Goal: Check status: Check status

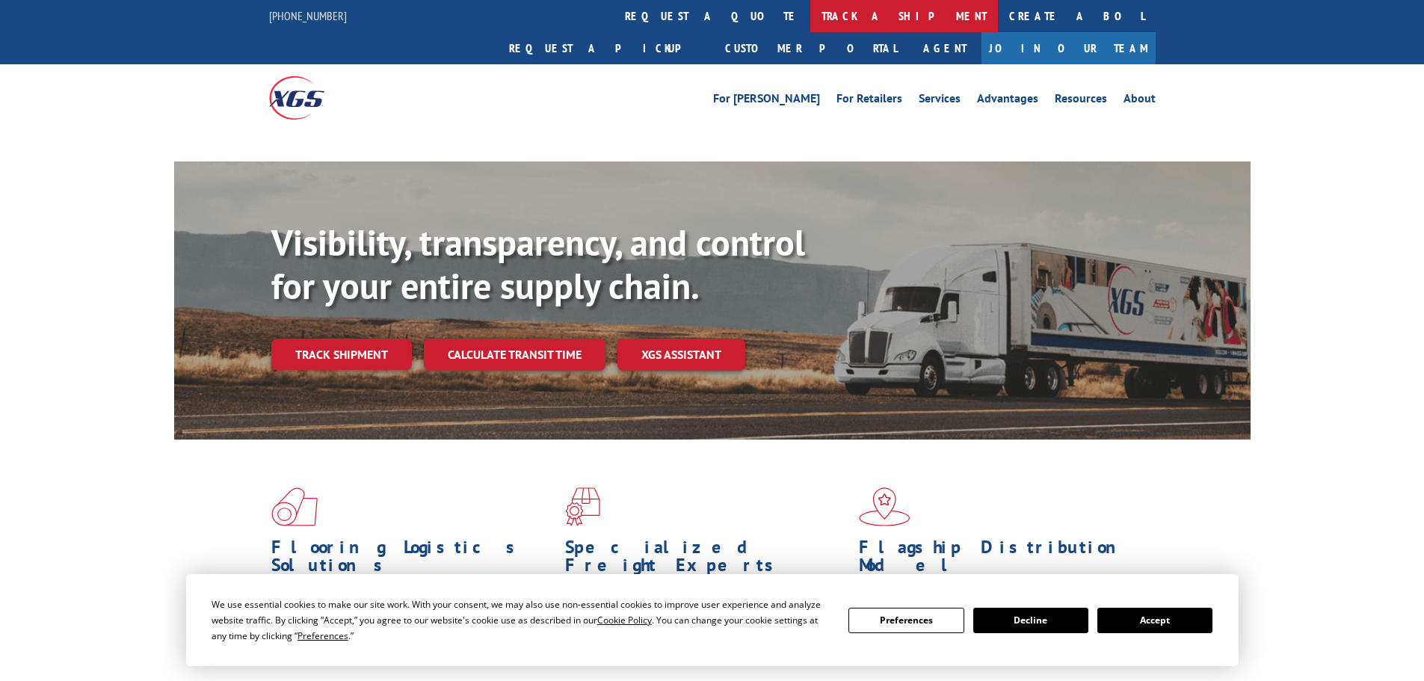
click at [810, 14] on link "track a shipment" at bounding box center [904, 16] width 188 height 32
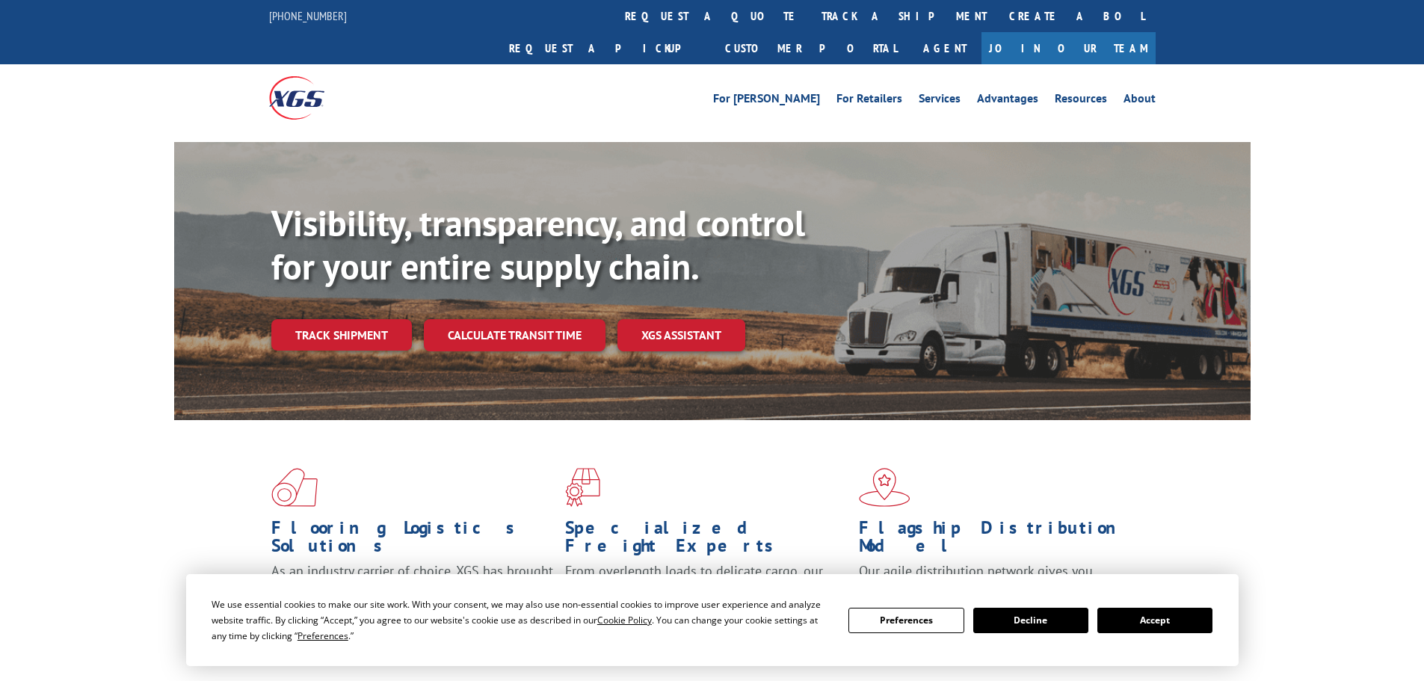
click at [1140, 621] on button "Accept" at bounding box center [1154, 620] width 115 height 25
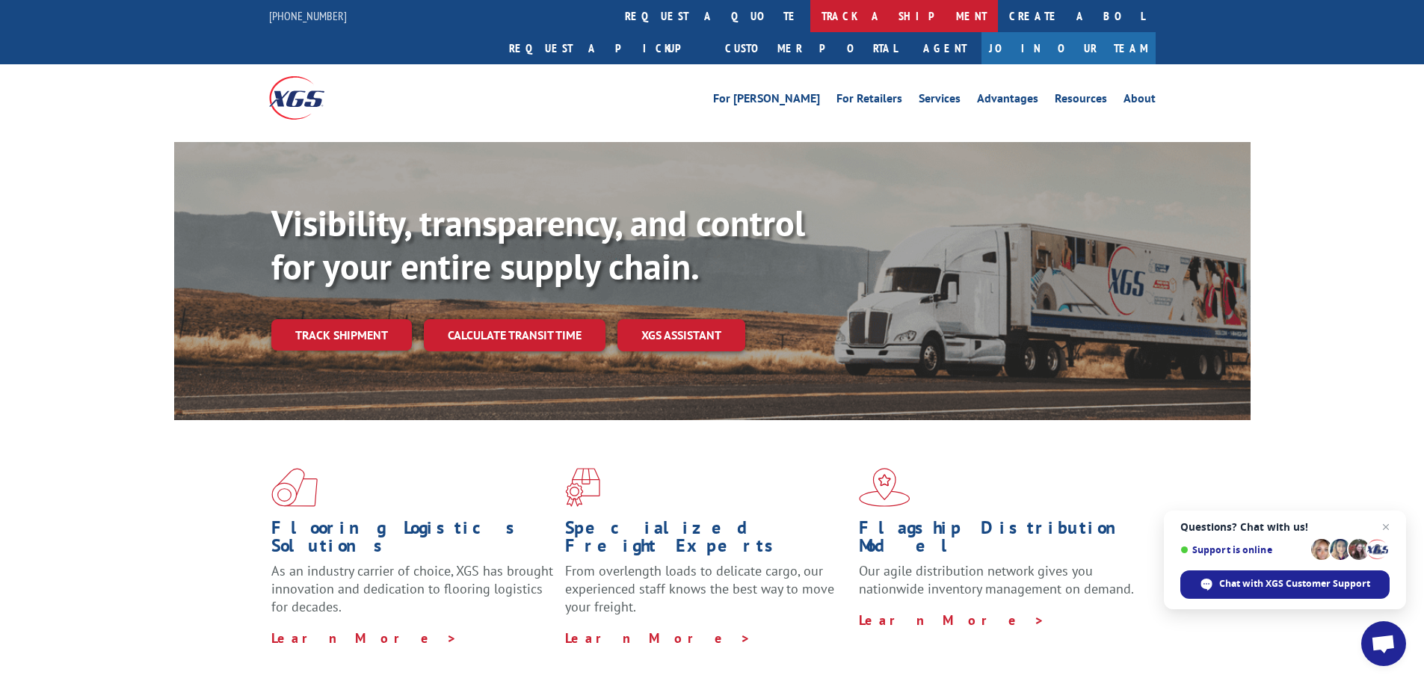
click at [810, 16] on link "track a shipment" at bounding box center [904, 16] width 188 height 32
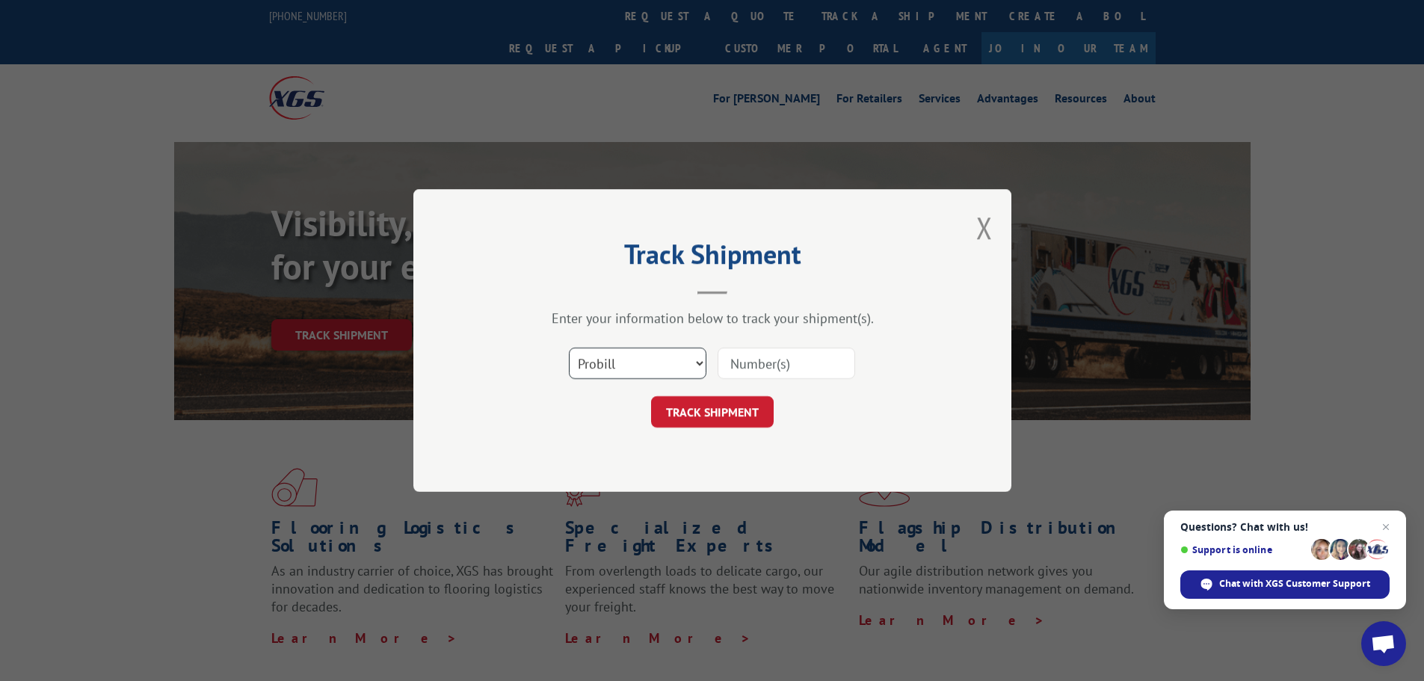
click at [689, 377] on select "Select category... Probill BOL PO" at bounding box center [638, 363] width 138 height 31
select select "po"
click at [569, 348] on select "Select category... Probill BOL PO" at bounding box center [638, 363] width 138 height 31
click at [753, 370] on input at bounding box center [787, 363] width 138 height 31
paste input "02513048"
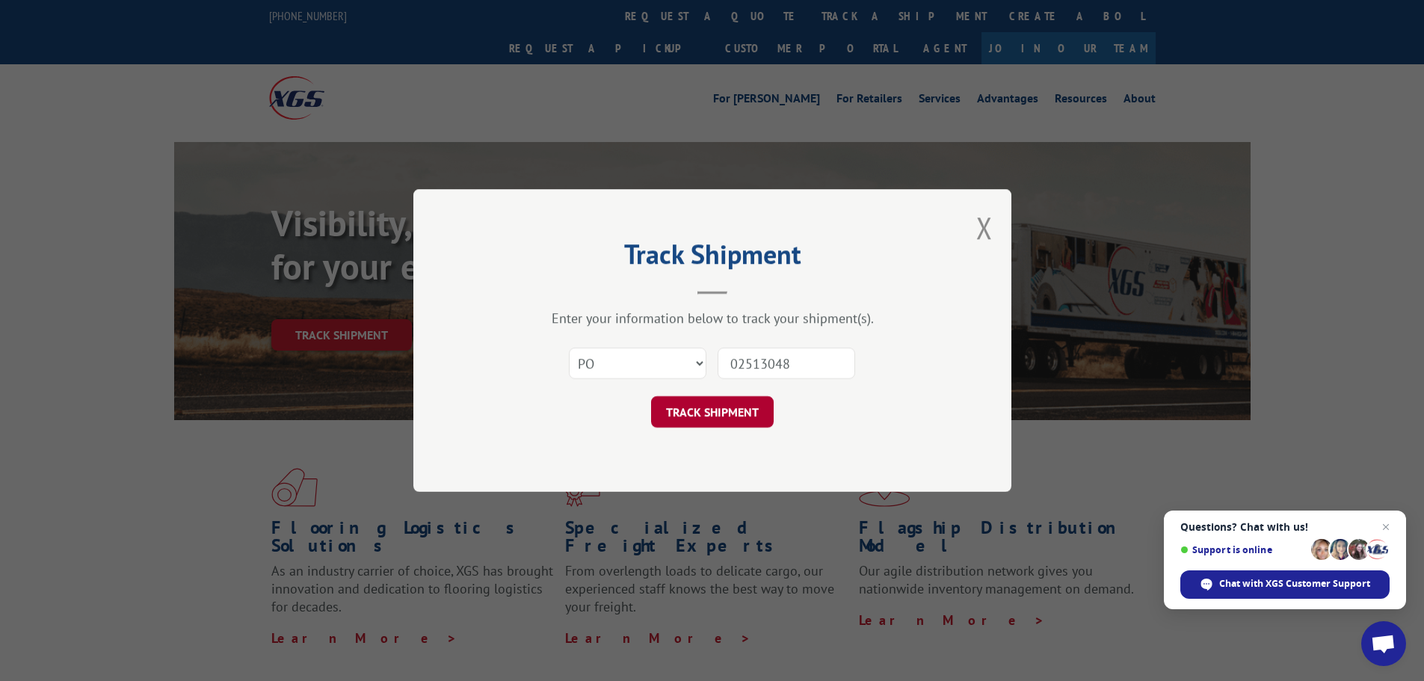
type input "02513048"
click at [753, 410] on button "TRACK SHIPMENT" at bounding box center [712, 411] width 123 height 31
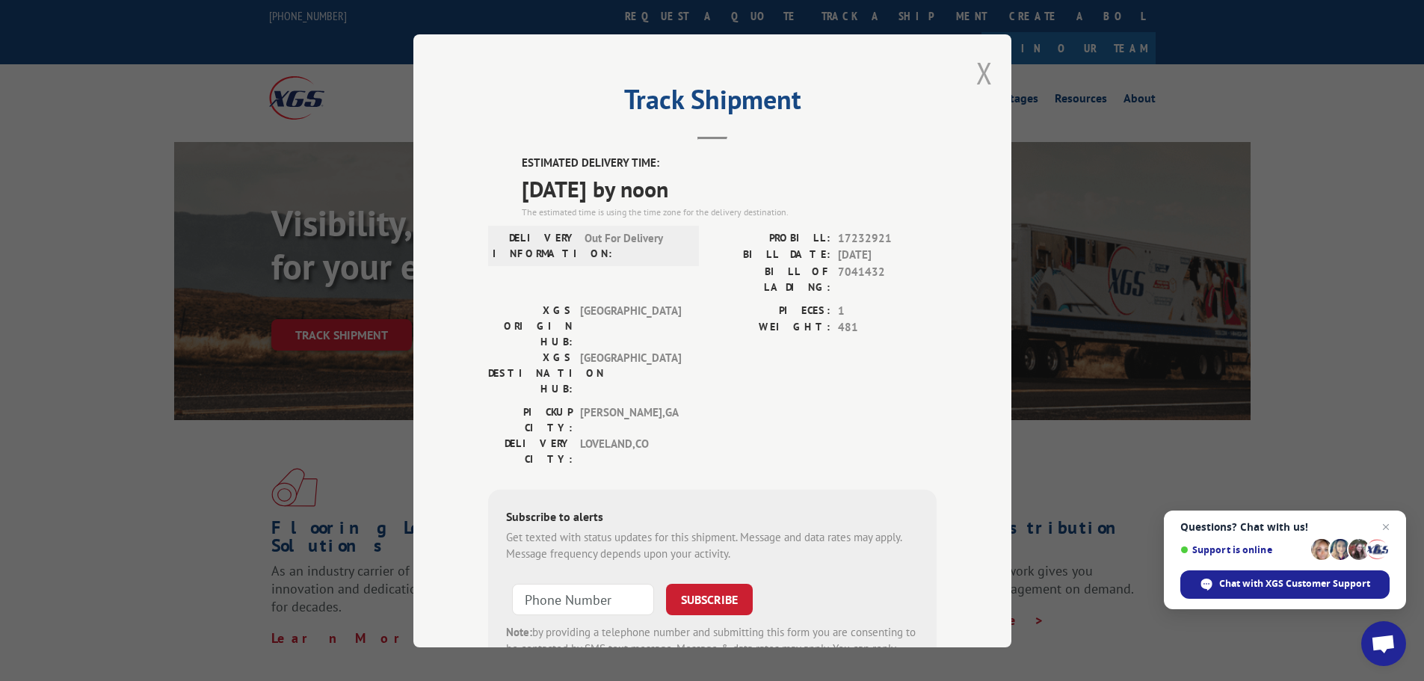
click at [976, 70] on button "Close modal" at bounding box center [984, 73] width 16 height 40
